Goal: Information Seeking & Learning: Find specific page/section

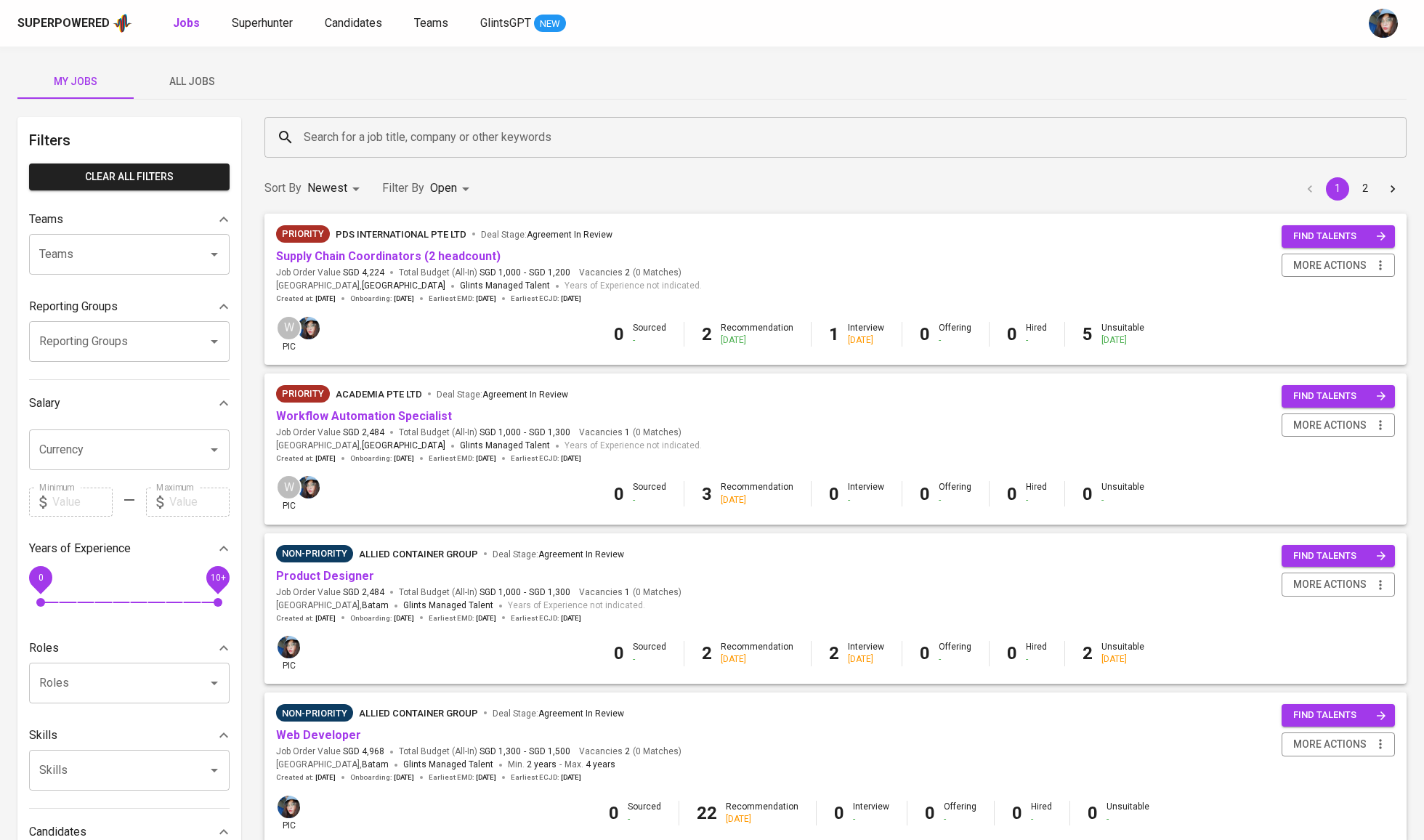
click at [344, 132] on input "Search for a job title, company or other keywords" at bounding box center [839, 137] width 1078 height 28
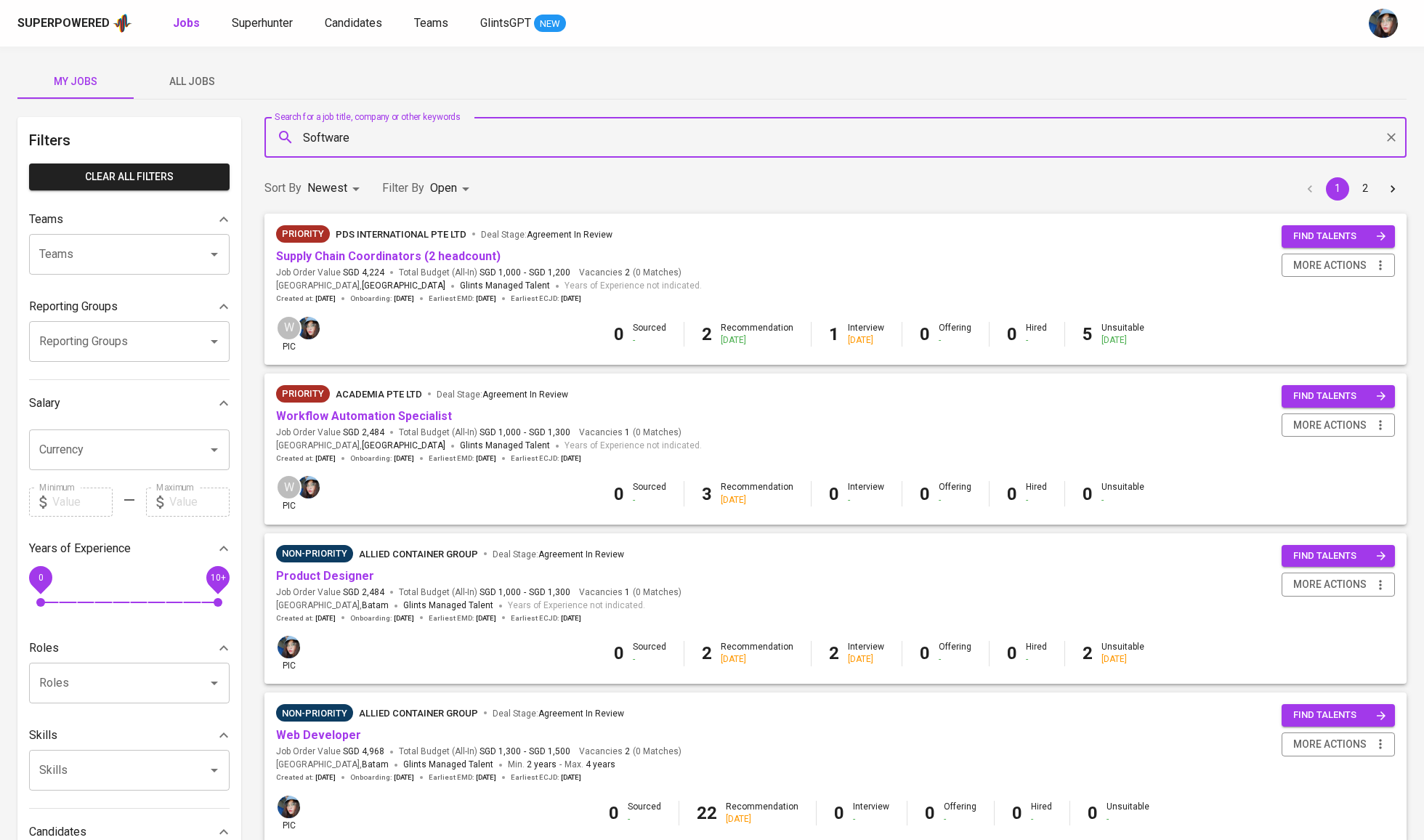
type input "Software"
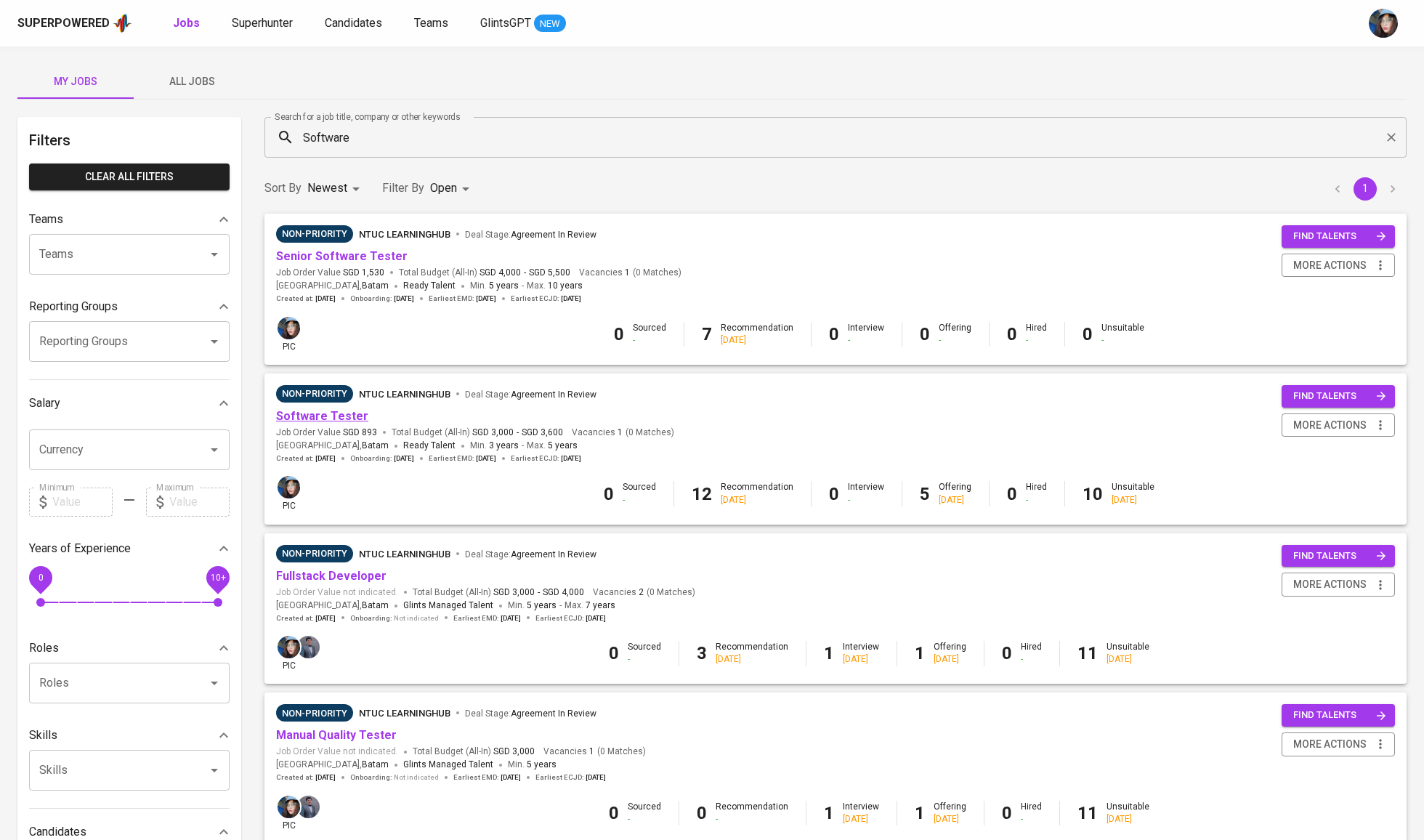
click at [339, 416] on link "Software Tester" at bounding box center [322, 416] width 92 height 14
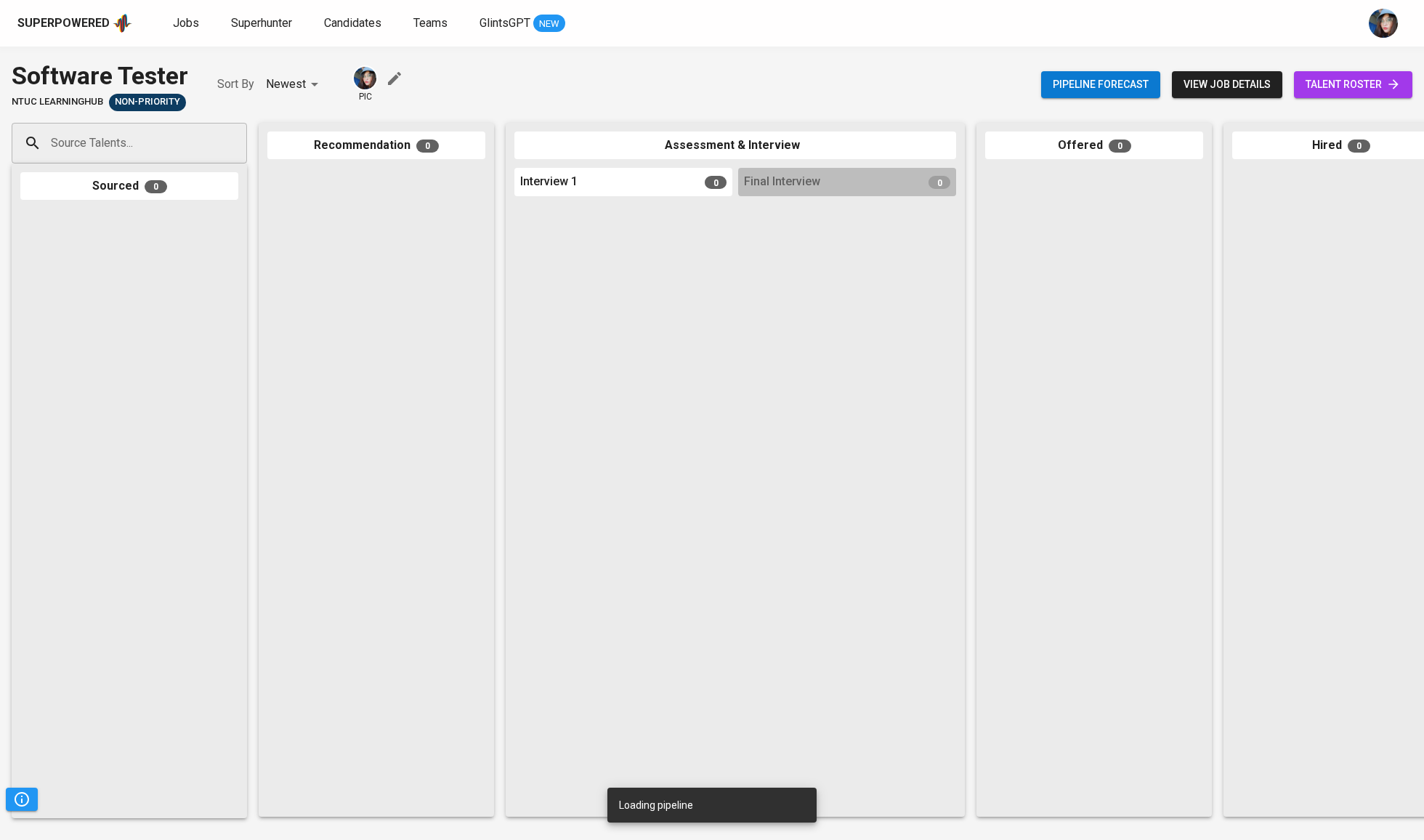
click at [1346, 82] on span "talent roster" at bounding box center [1353, 84] width 95 height 18
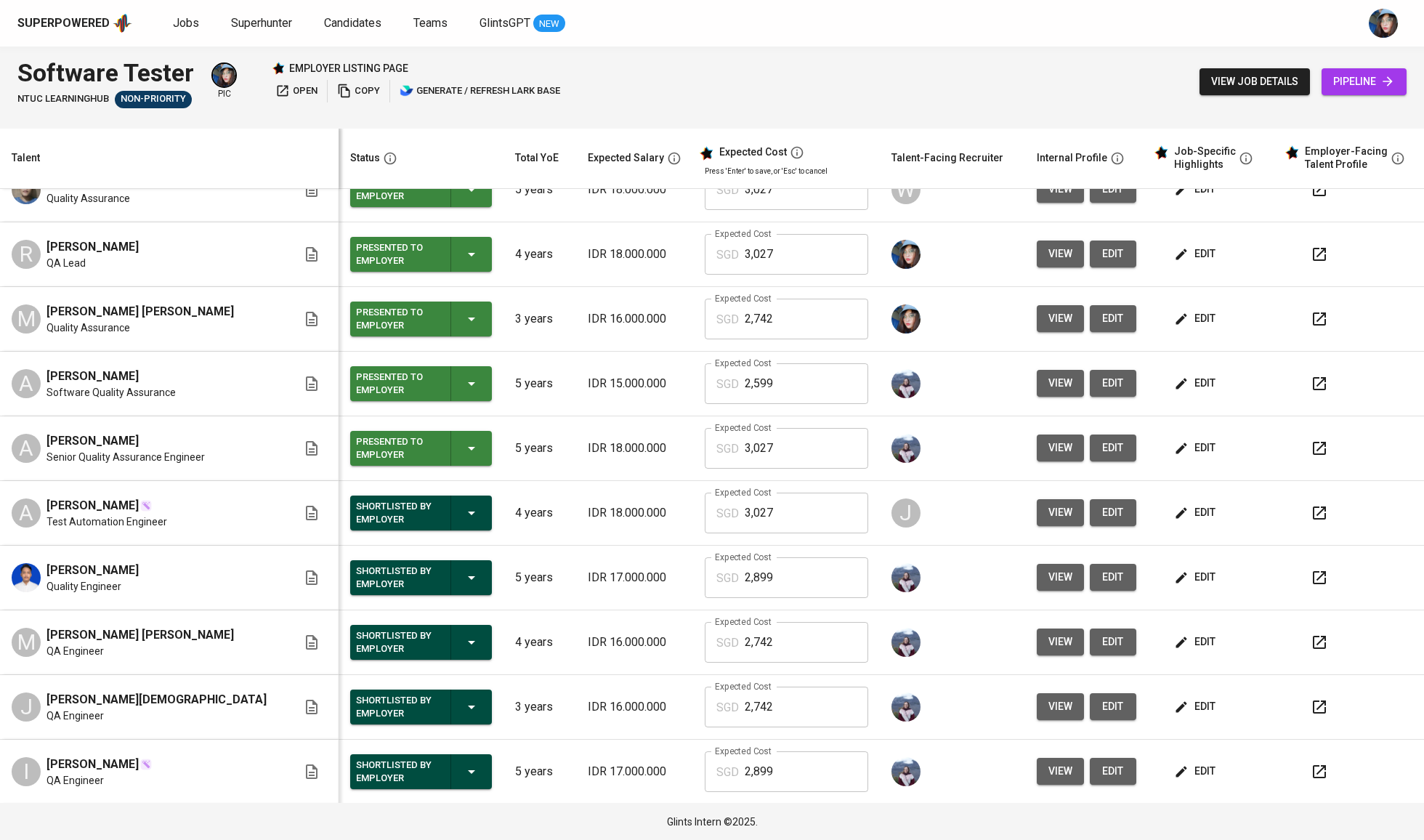
scroll to position [234, 0]
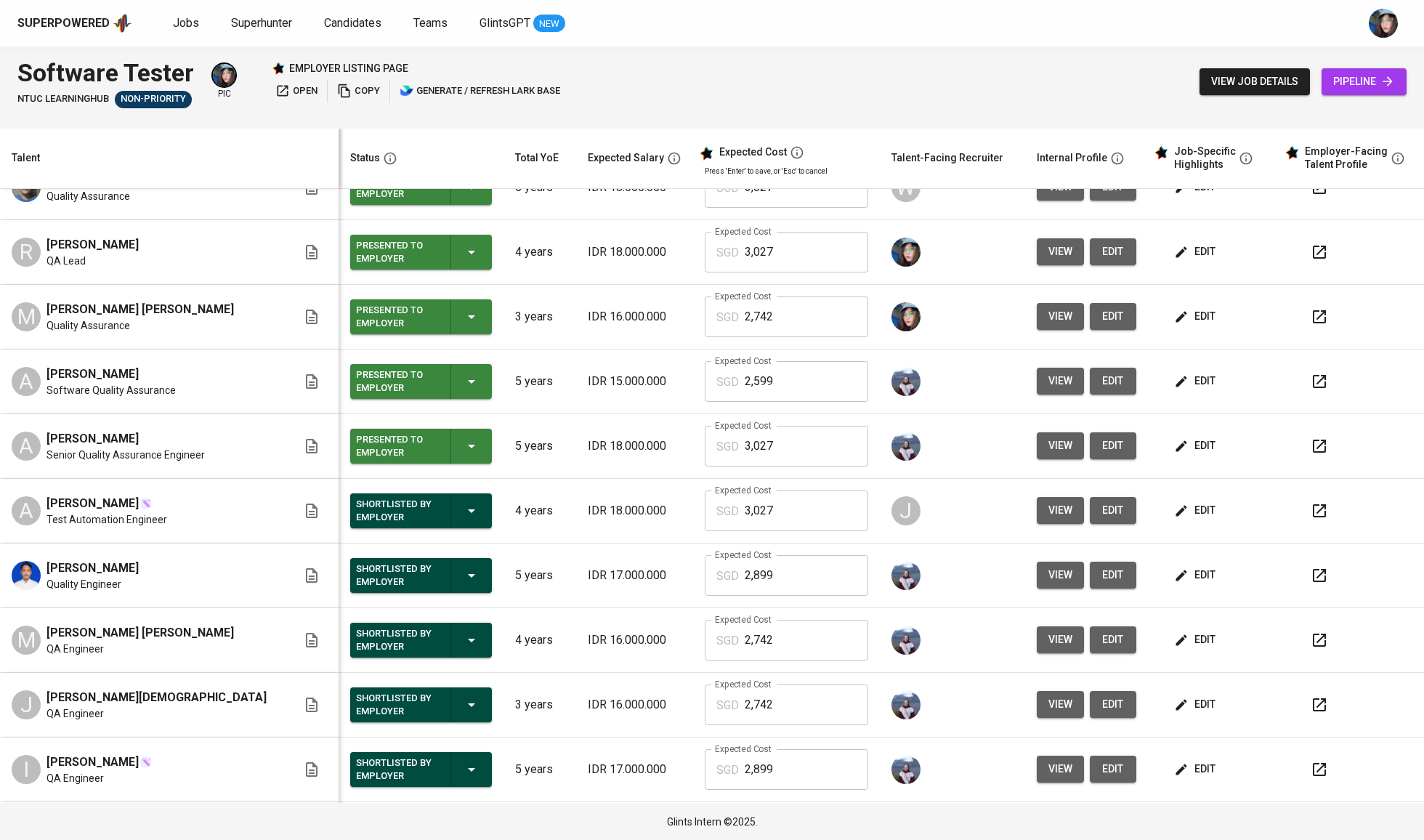
click at [612, 565] on td "IDR 17.000.000" at bounding box center [635, 576] width 117 height 65
